Goal: Find specific page/section

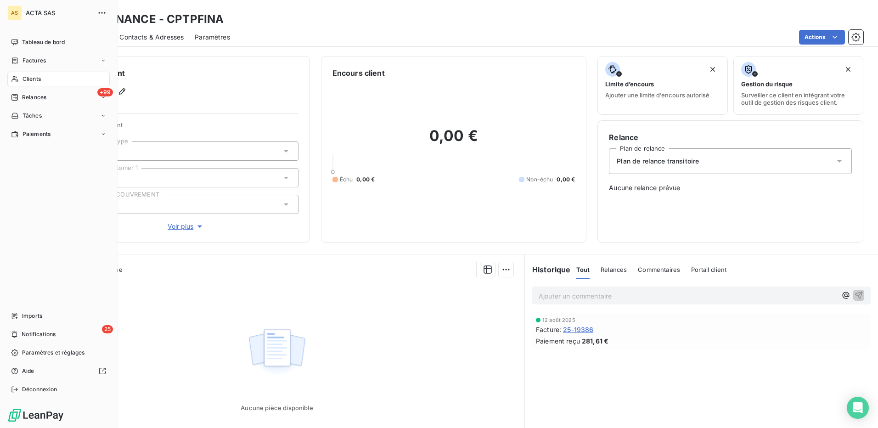
click at [32, 79] on span "Clients" at bounding box center [32, 79] width 18 height 8
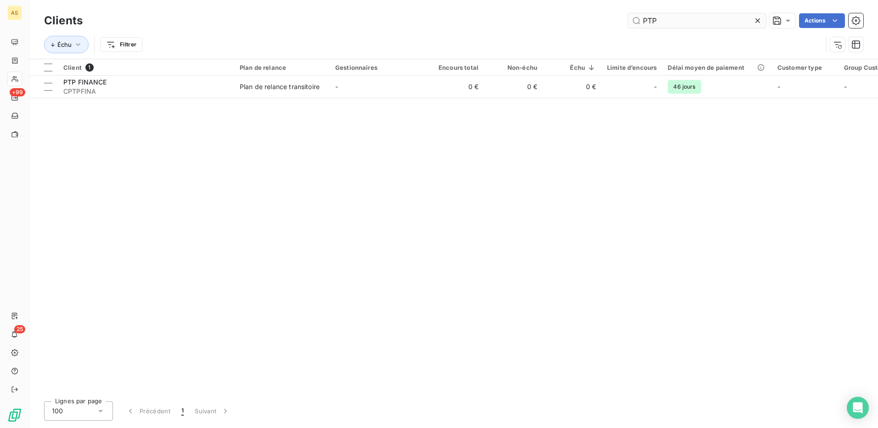
drag, startPoint x: 661, startPoint y: 23, endPoint x: 644, endPoint y: 22, distance: 17.0
click at [644, 22] on input "PTP" at bounding box center [698, 20] width 138 height 15
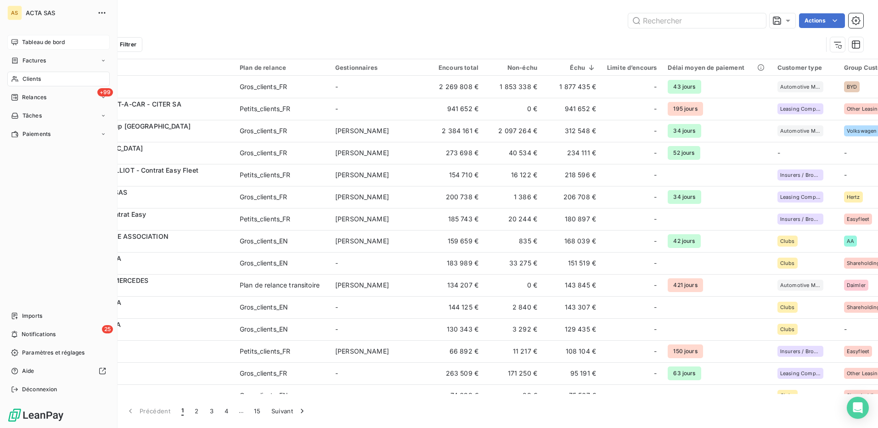
click at [34, 42] on span "Tableau de bord" at bounding box center [43, 42] width 43 height 8
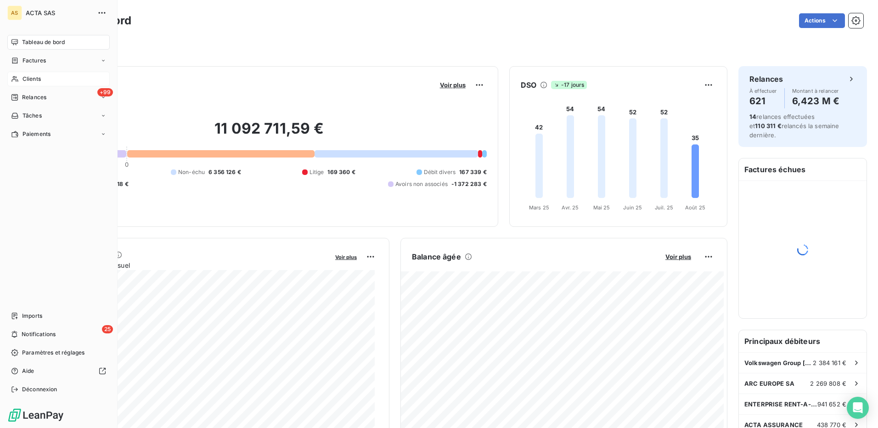
click at [28, 76] on span "Clients" at bounding box center [32, 79] width 18 height 8
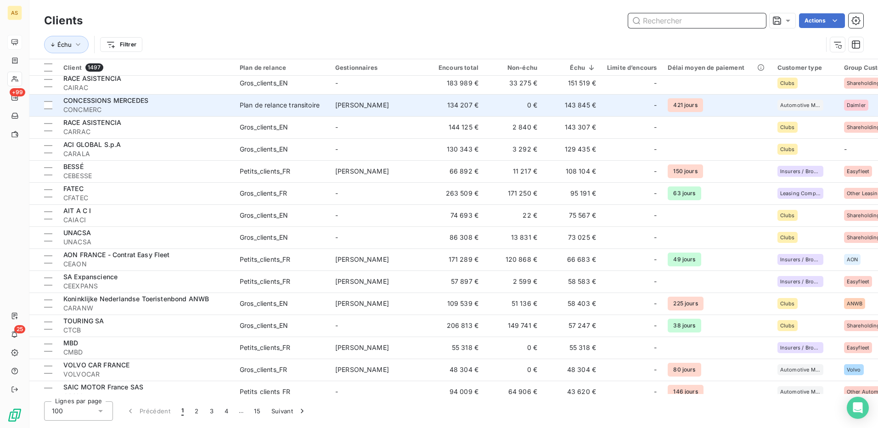
scroll to position [184, 0]
